Goal: Transaction & Acquisition: Purchase product/service

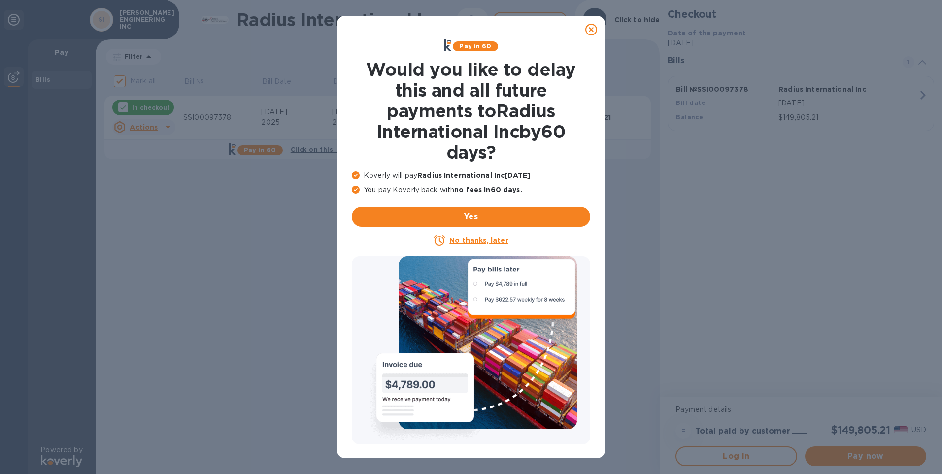
click at [589, 31] on icon at bounding box center [591, 30] width 12 height 12
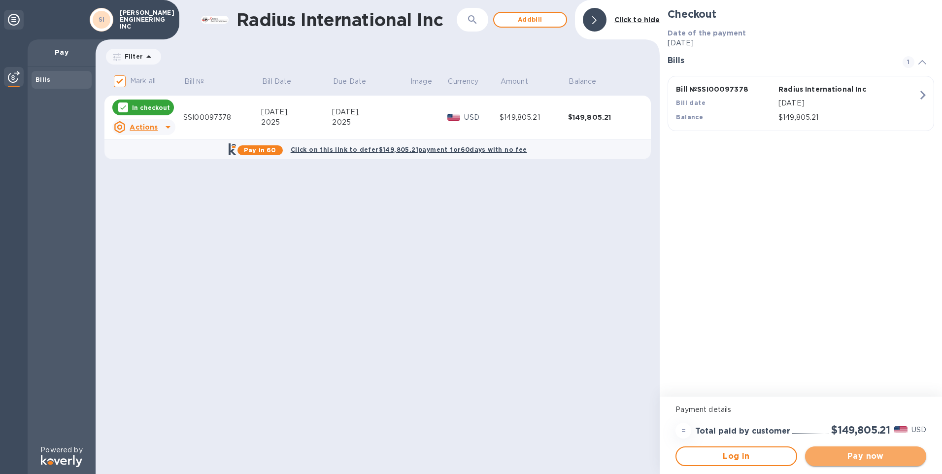
click at [845, 457] on span "Pay now" at bounding box center [865, 456] width 105 height 12
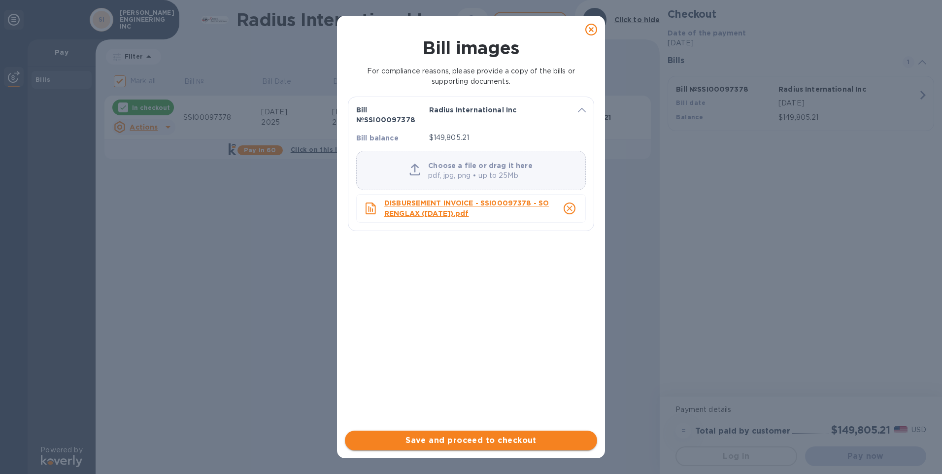
click at [492, 434] on button "Save and proceed to checkout" at bounding box center [471, 441] width 252 height 20
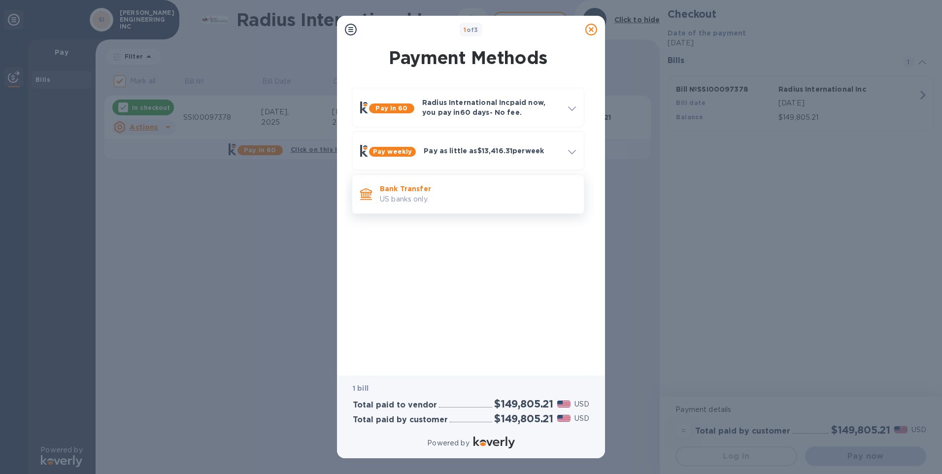
click at [434, 193] on p "Bank Transfer" at bounding box center [478, 189] width 196 height 10
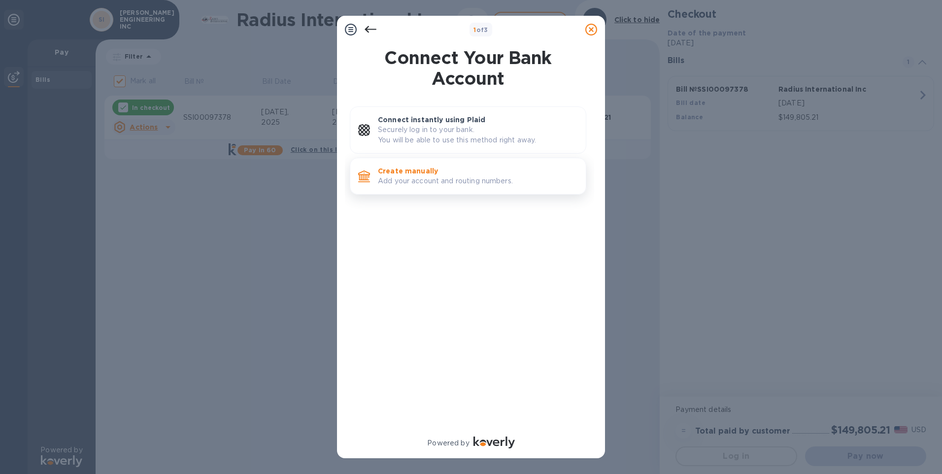
click at [425, 168] on p "Create manually" at bounding box center [478, 171] width 200 height 10
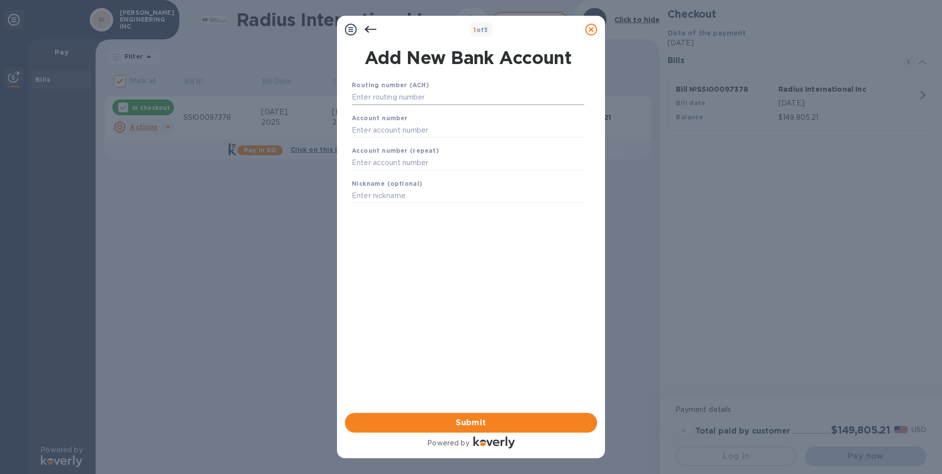
click at [408, 101] on input "text" at bounding box center [468, 97] width 233 height 15
type input "042000314"
type input "07029117202"
click at [386, 138] on input "07029117202" at bounding box center [468, 142] width 233 height 15
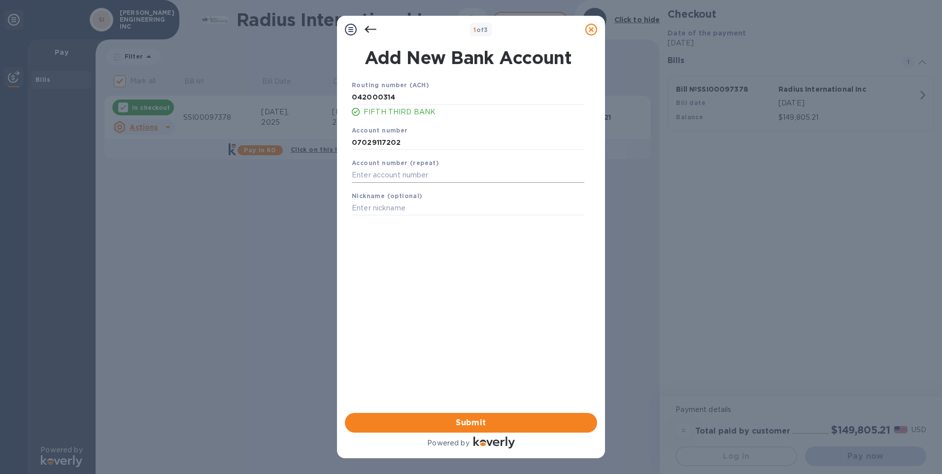
click at [377, 174] on input "text" at bounding box center [468, 175] width 233 height 15
type input "07029117202"
click at [377, 174] on input "07029117202" at bounding box center [468, 175] width 233 height 15
click at [439, 206] on input "text" at bounding box center [468, 208] width 233 height 15
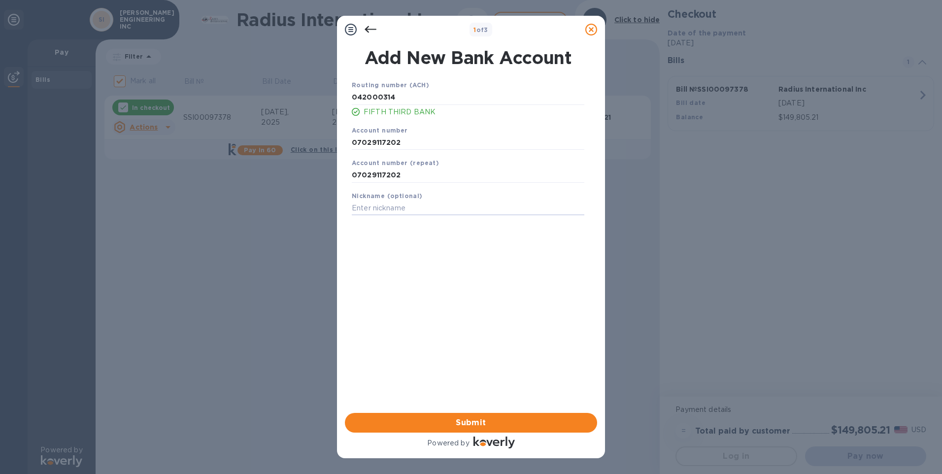
click at [460, 299] on div "Routing number (ACH) [US_BANK_ROUTING_MICR] FIFTH THIRD BANK Account number [FI…" at bounding box center [468, 233] width 252 height 323
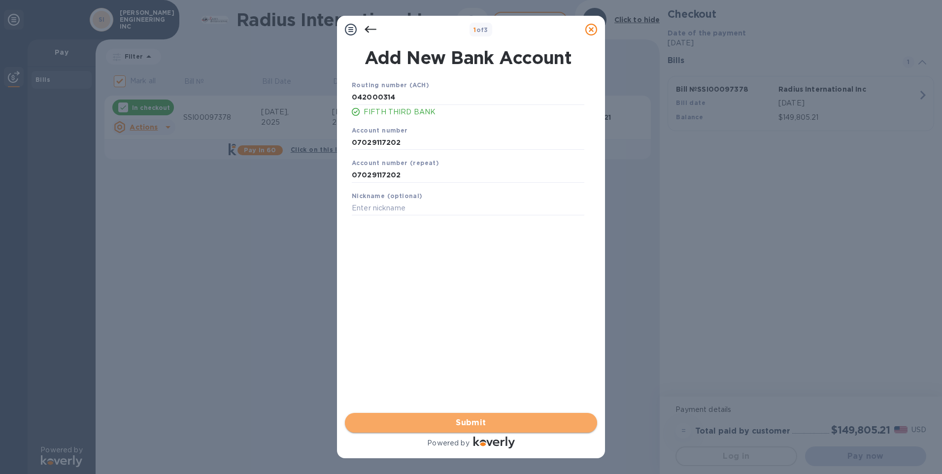
click at [473, 421] on span "Submit" at bounding box center [471, 423] width 236 height 12
